Goal: Task Accomplishment & Management: Manage account settings

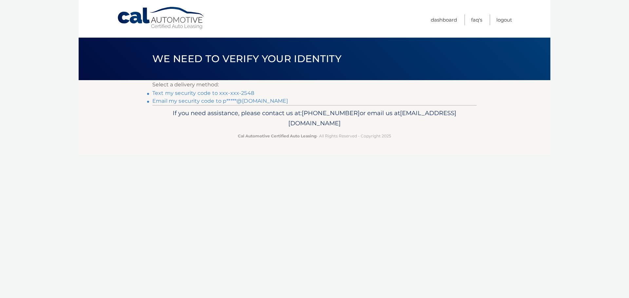
click at [242, 94] on link "Text my security code to xxx-xxx-2548" at bounding box center [203, 93] width 102 height 6
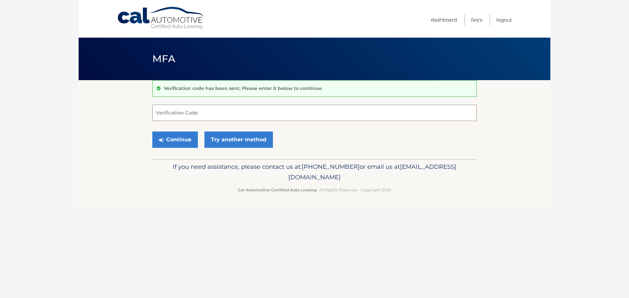
click at [229, 112] on input "Verification Code" at bounding box center [314, 113] width 324 height 16
type input "487674"
click at [182, 140] on button "Continue" at bounding box center [175, 140] width 46 height 16
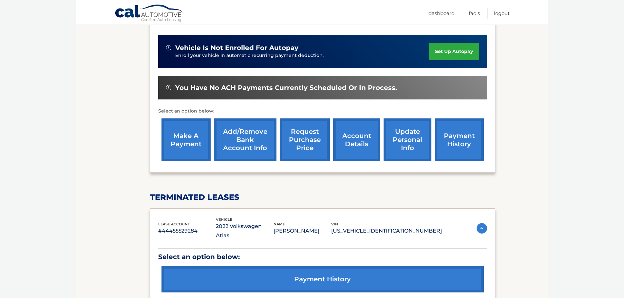
scroll to position [131, 0]
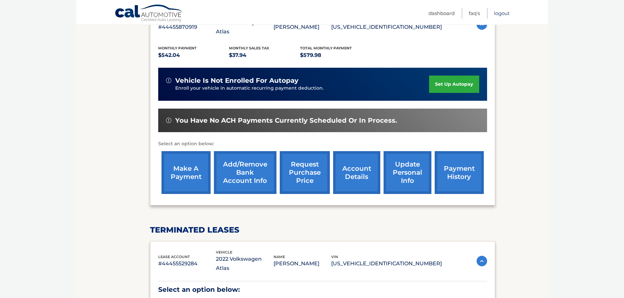
click at [501, 15] on link "Logout" at bounding box center [502, 13] width 16 height 11
